Goal: Navigation & Orientation: Find specific page/section

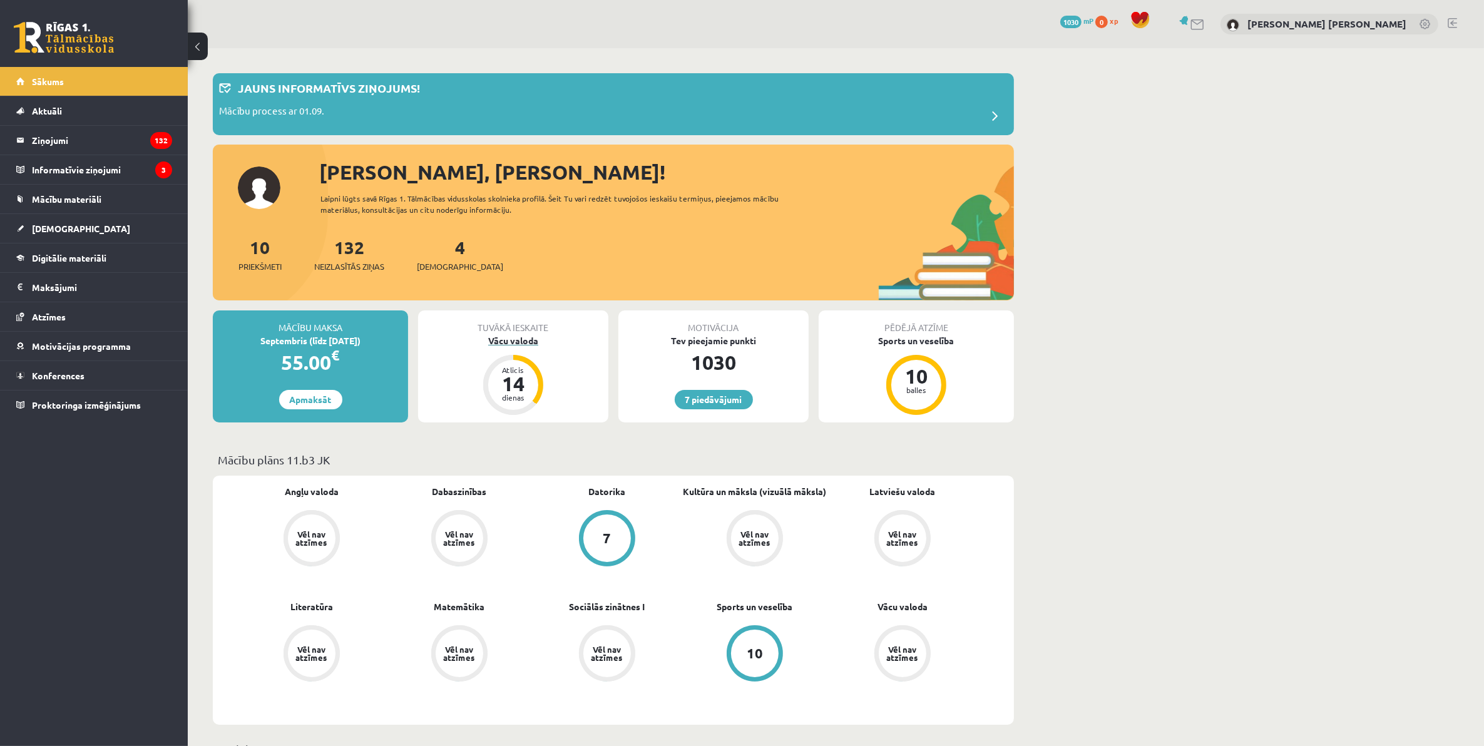
click at [521, 340] on div "Vācu valoda" at bounding box center [513, 340] width 190 height 13
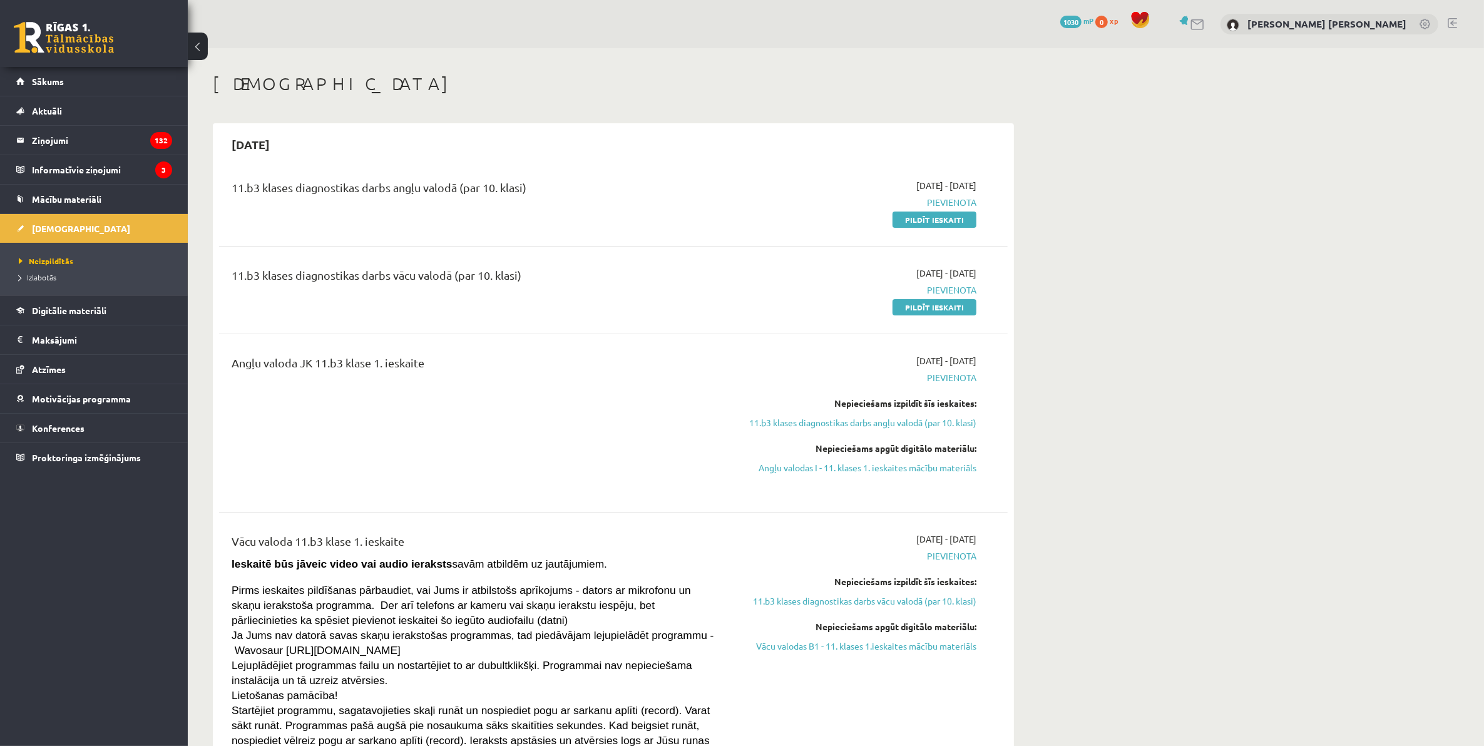
click at [78, 31] on link at bounding box center [64, 37] width 100 height 31
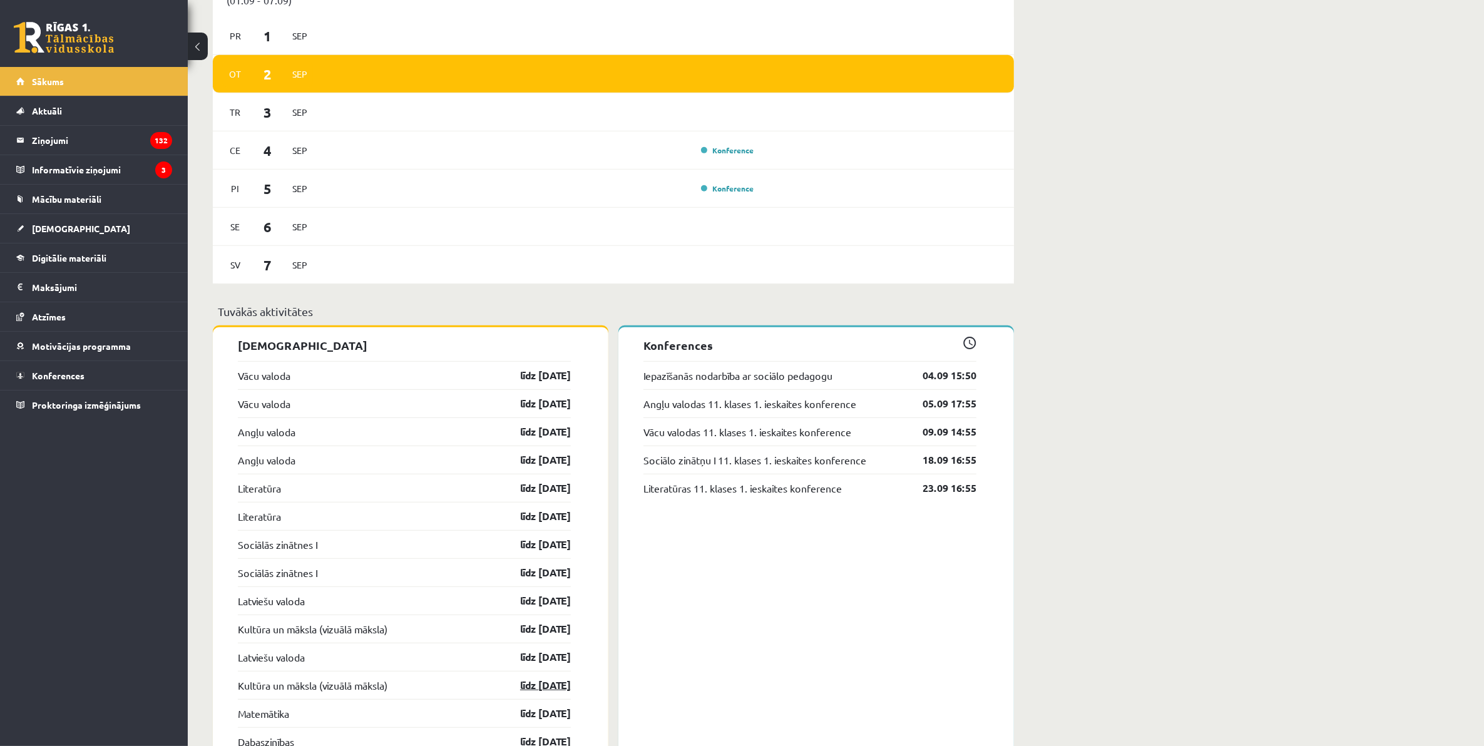
scroll to position [861, 0]
